Goal: Transaction & Acquisition: Obtain resource

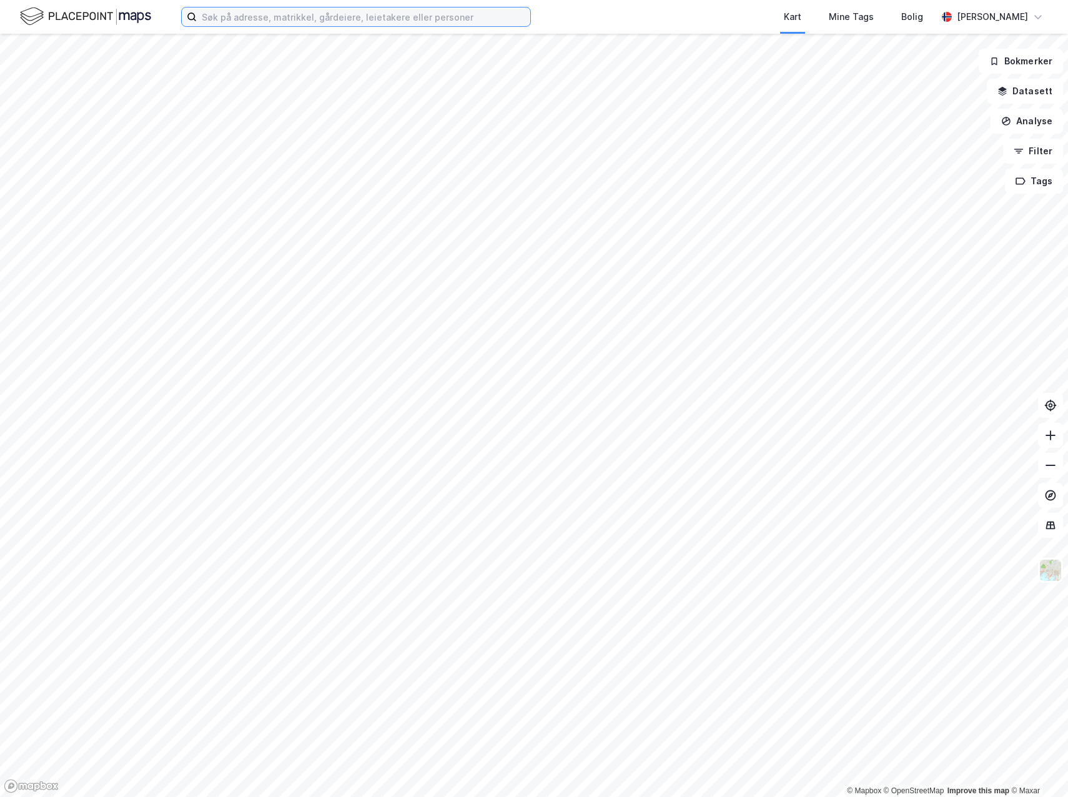
click at [238, 18] on input at bounding box center [363, 16] width 333 height 19
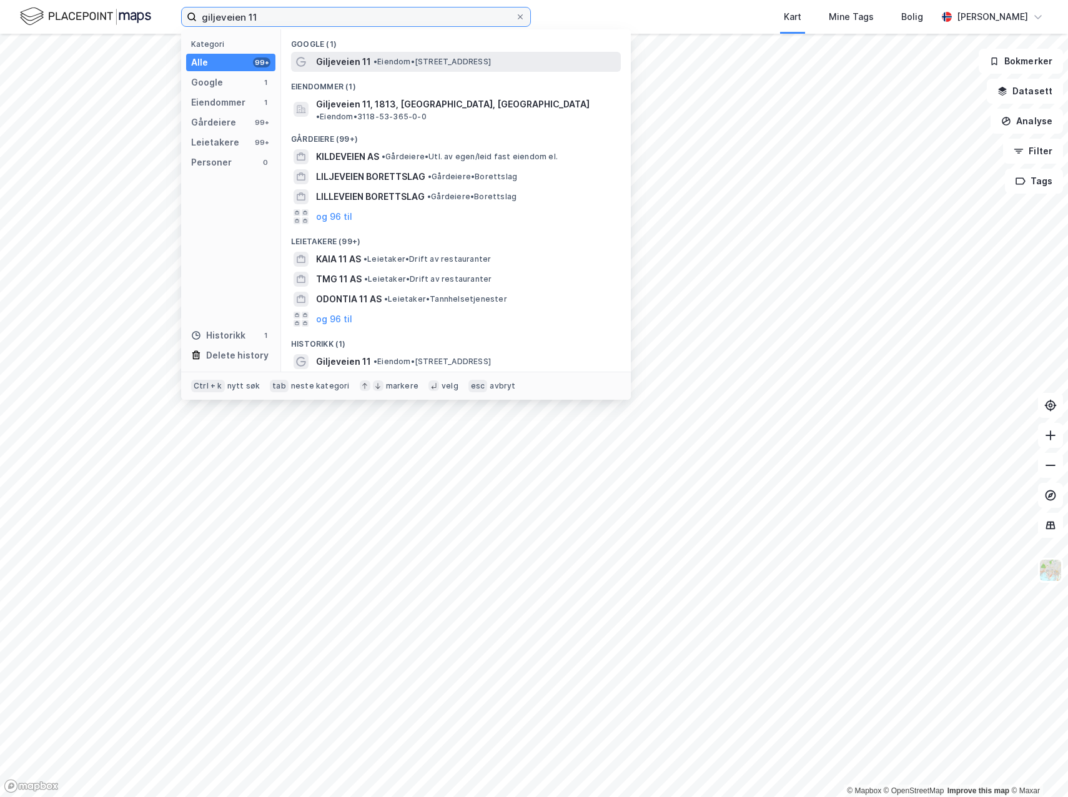
type input "giljeveien 11"
click at [377, 63] on span "•" at bounding box center [375, 61] width 4 height 9
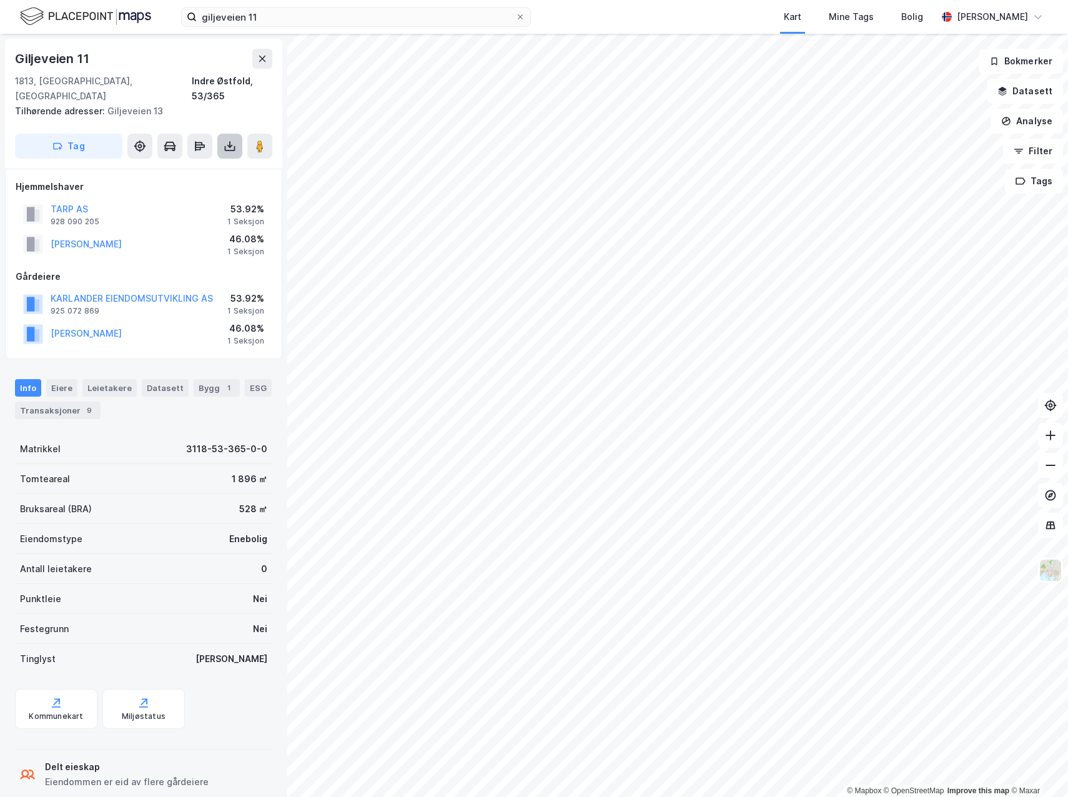
click at [228, 144] on icon at bounding box center [229, 145] width 5 height 3
click at [194, 186] on div "Last ned matrikkelrapport" at bounding box center [183, 191] width 103 height 10
